Goal: Check status: Check status

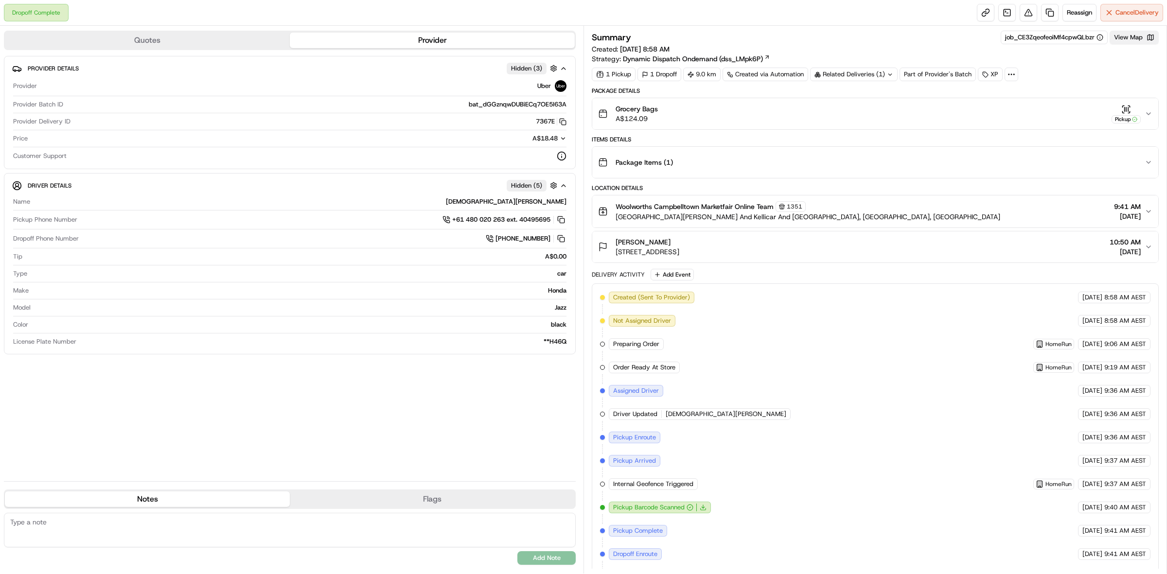
click at [1122, 40] on button "View Map" at bounding box center [1133, 38] width 49 height 14
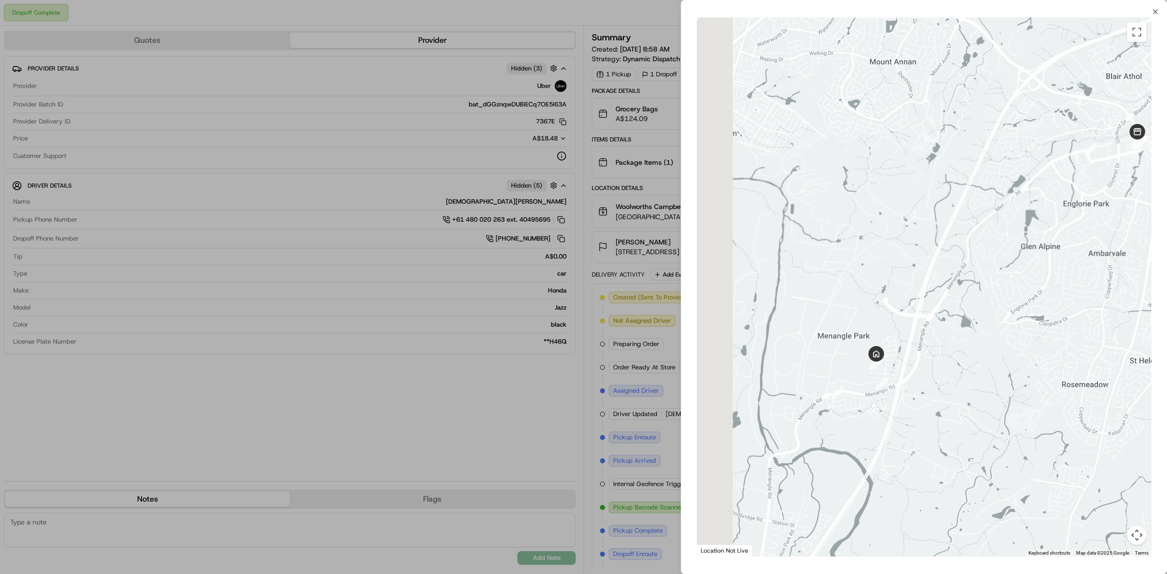
drag, startPoint x: 831, startPoint y: 460, endPoint x: 975, endPoint y: 325, distance: 197.0
click at [975, 325] on div at bounding box center [924, 287] width 455 height 539
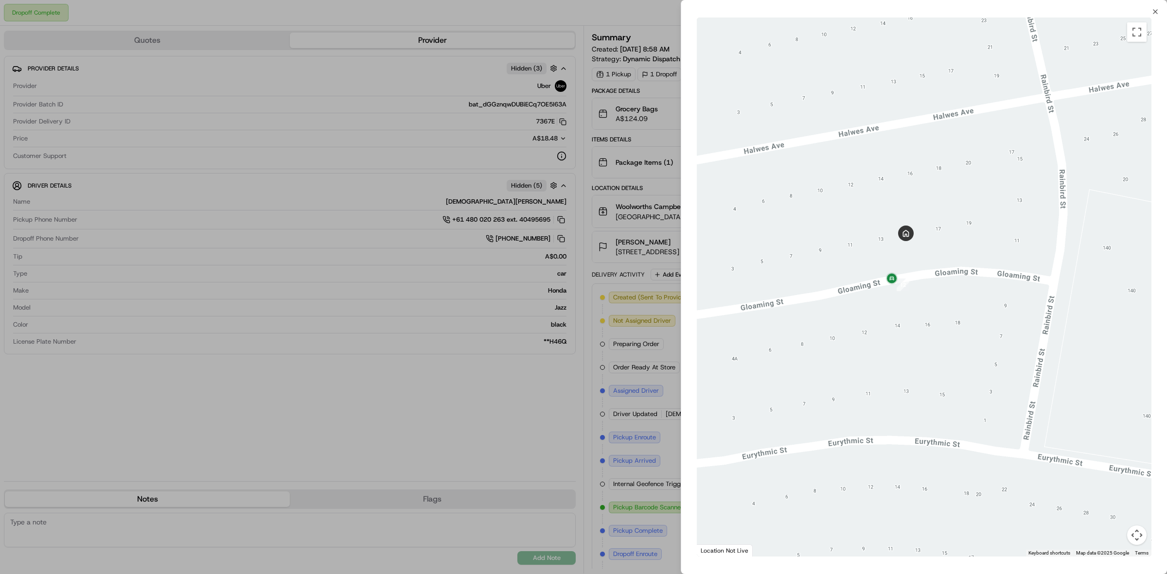
drag, startPoint x: 900, startPoint y: 344, endPoint x: 897, endPoint y: 372, distance: 28.8
click at [897, 372] on div at bounding box center [924, 287] width 455 height 539
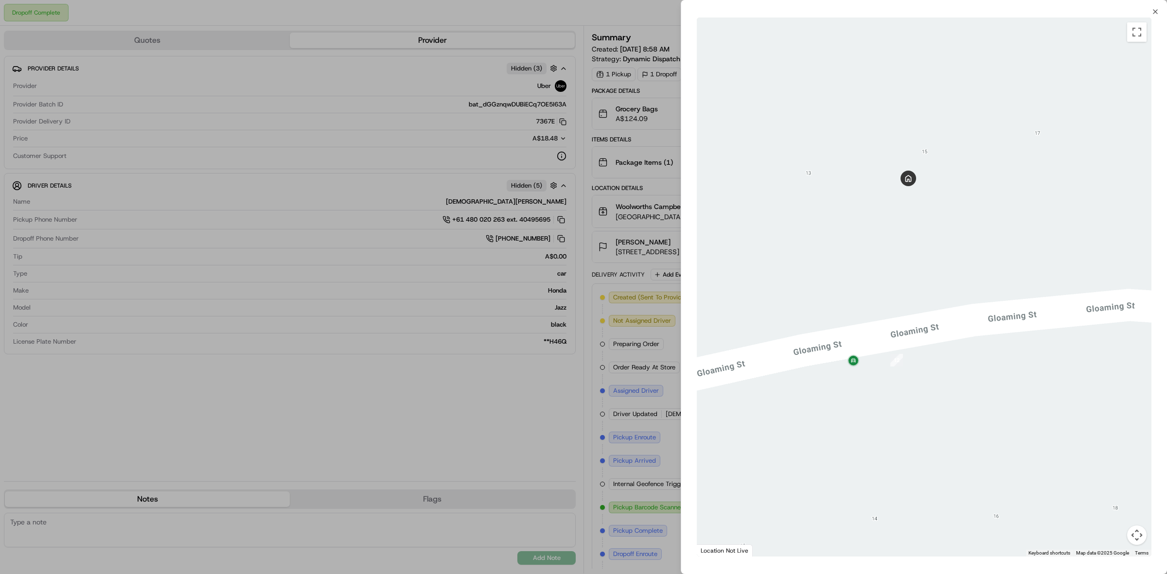
click at [497, 455] on div at bounding box center [583, 287] width 1167 height 574
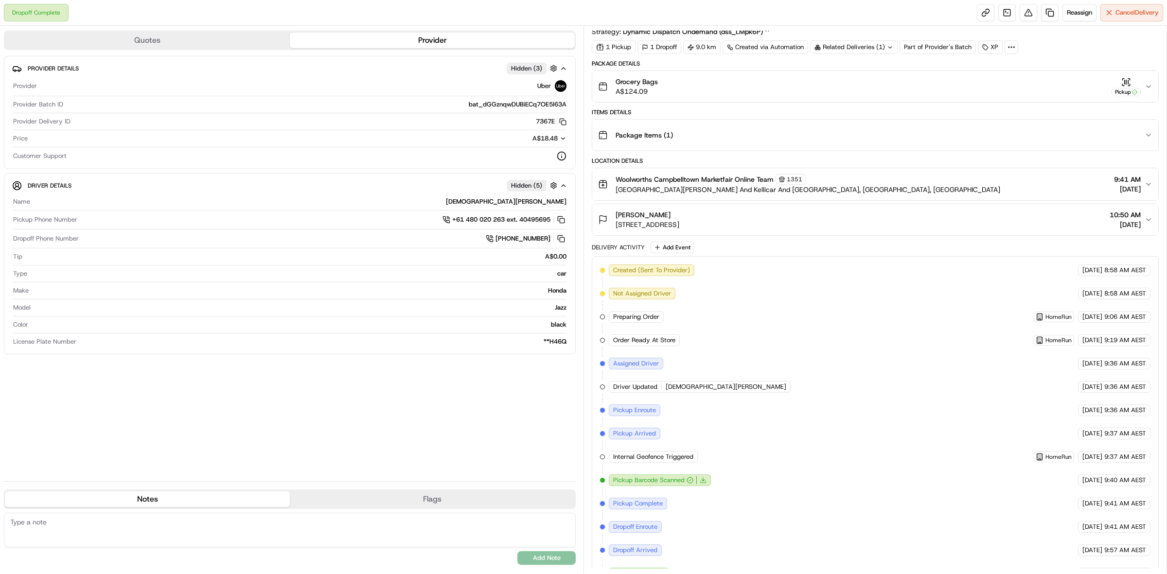
scroll to position [51, 0]
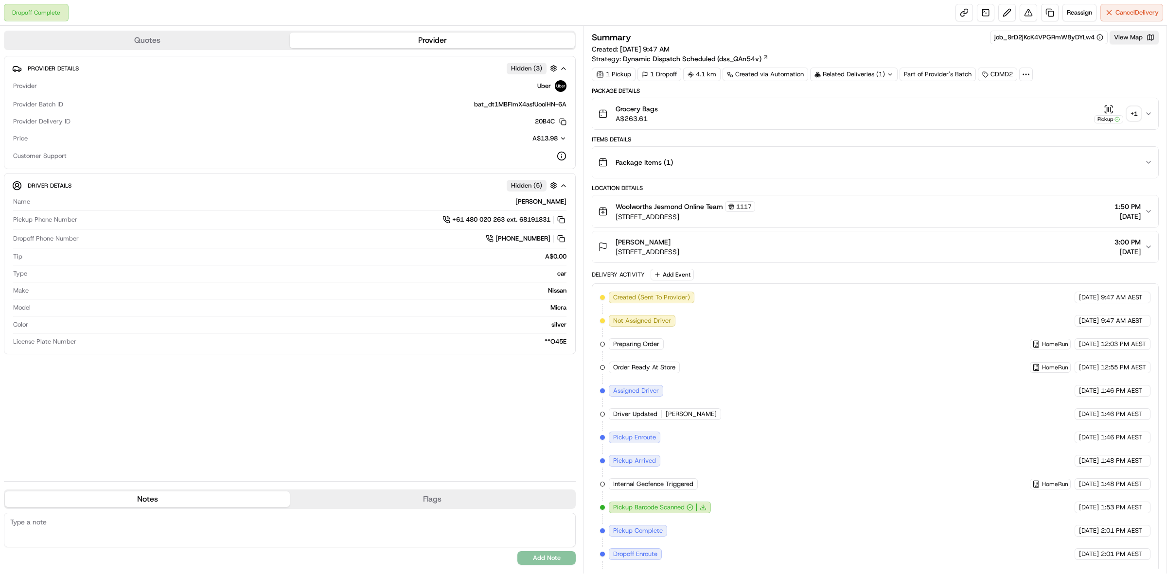
click at [1134, 113] on div "+ 1" at bounding box center [1134, 114] width 14 height 14
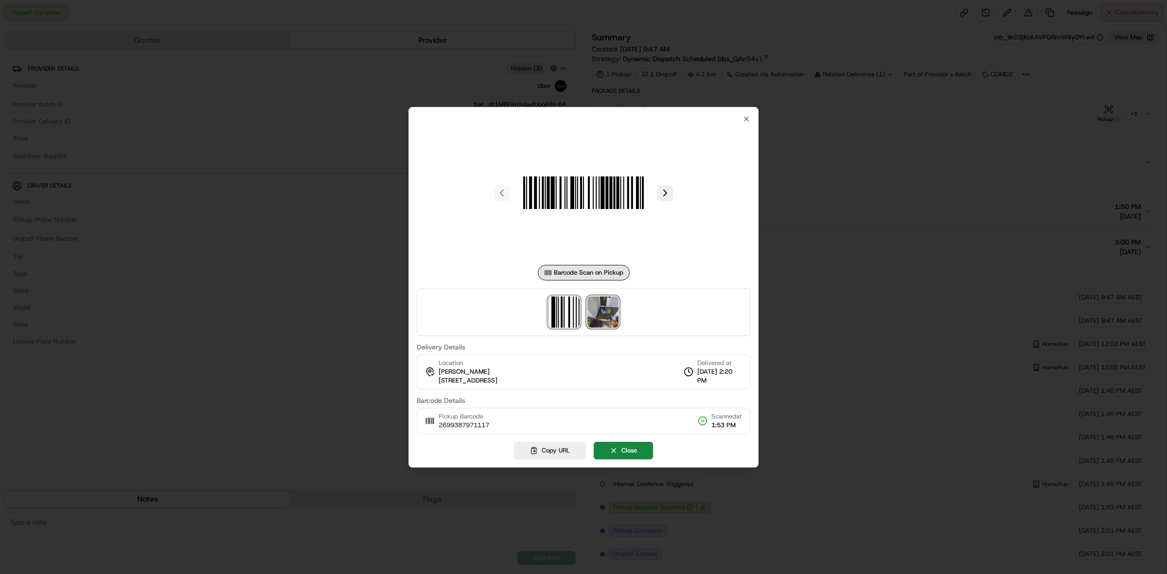
click at [603, 310] on img at bounding box center [602, 312] width 31 height 31
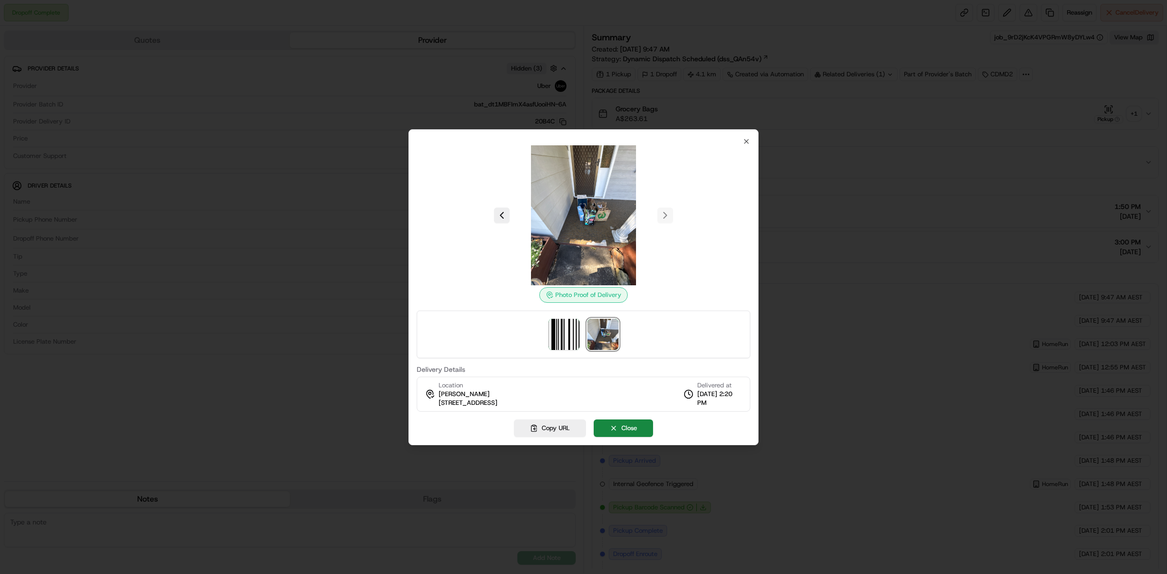
click at [296, 193] on div at bounding box center [583, 287] width 1167 height 574
